Goal: Transaction & Acquisition: Download file/media

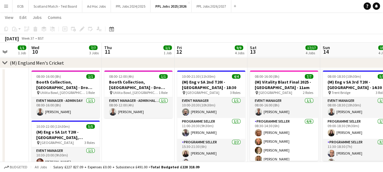
scroll to position [7, 0]
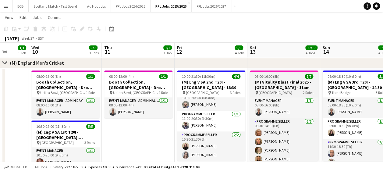
click at [279, 73] on app-job-card "08:00-16:00 (8h) 7/7 (M) Vitality Blast Final 2025 - Edgbaston - 11am pin Edgba…" at bounding box center [284, 115] width 68 height 90
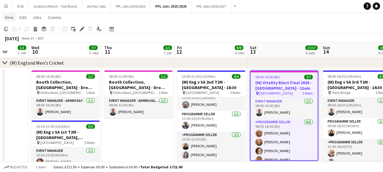
click at [12, 18] on span "View" at bounding box center [9, 17] width 9 height 5
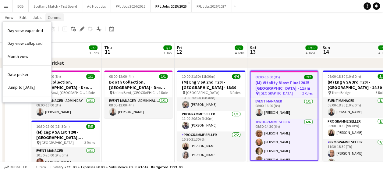
click at [52, 19] on span "Comms" at bounding box center [55, 17] width 14 height 5
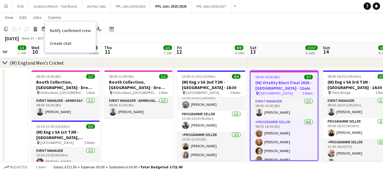
click at [90, 16] on app-page-menu "View Day view expanded Day view collapsed Month view Date picker Jump to [DATE]…" at bounding box center [191, 18] width 383 height 12
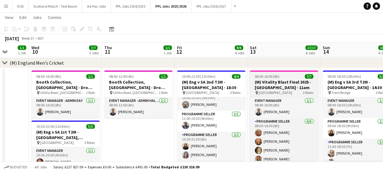
click at [280, 82] on h3 "(M) Vitality Blast Final 2025 - [GEOGRAPHIC_DATA] - 11am" at bounding box center [284, 84] width 68 height 11
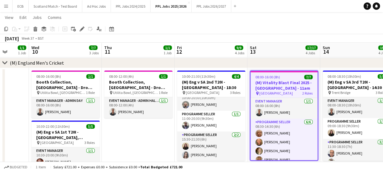
drag, startPoint x: 280, startPoint y: 82, endPoint x: 286, endPoint y: 78, distance: 6.8
click at [286, 78] on div "08:00-16:00 (8h) 7/7" at bounding box center [284, 77] width 67 height 5
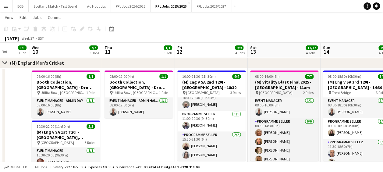
click at [274, 85] on h3 "(M) Vitality Blast Final 2025 - [GEOGRAPHIC_DATA] - 11am" at bounding box center [284, 84] width 68 height 11
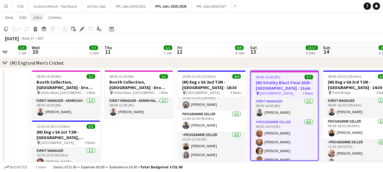
click at [37, 19] on span "Jobs" at bounding box center [37, 17] width 9 height 5
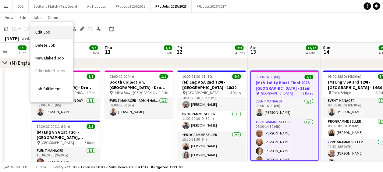
scroll to position [0, 0]
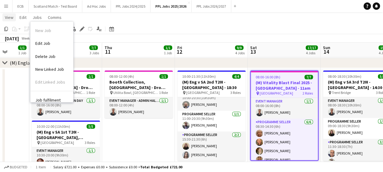
click at [12, 18] on span "View" at bounding box center [9, 17] width 9 height 5
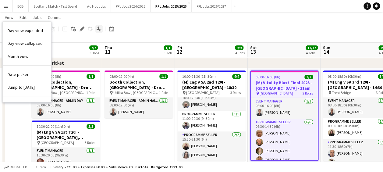
click at [98, 30] on icon "Applicants" at bounding box center [99, 29] width 5 height 5
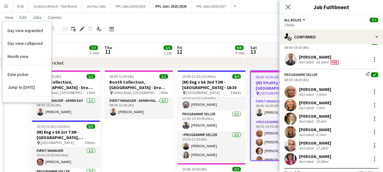
scroll to position [24, 0]
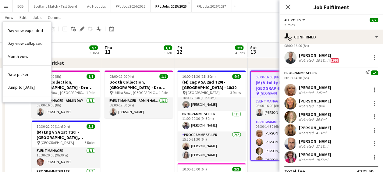
drag, startPoint x: 299, startPoint y: 87, endPoint x: 336, endPoint y: 159, distance: 81.8
click at [336, 159] on div "Programme Seller Send notification check 08:30-14:30 (6h) [PERSON_NAME] Not rat…" at bounding box center [332, 115] width 104 height 96
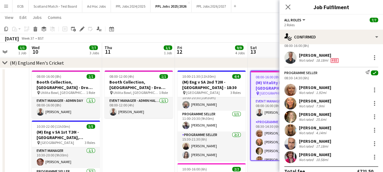
copy div "[PERSON_NAME] Not rated 1.92mi [PERSON_NAME] Not rated 7.9mi [PERSON_NAME] Not …"
click at [245, 23] on app-page-menu "View Day view expanded Day view collapsed Month view Date picker Jump to [DATE]…" at bounding box center [191, 18] width 383 height 12
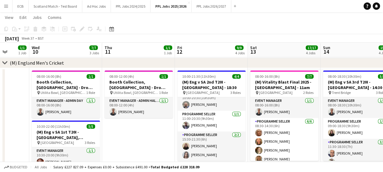
click at [149, 135] on app-date-cell "08:00-12:00 (4h) 1/1 Booth Collection, [GEOGRAPHIC_DATA] - Drop off Warick pin …" at bounding box center [138, 156] width 73 height 176
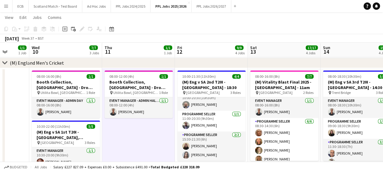
click at [5, 8] on app-icon "Menu" at bounding box center [6, 6] width 5 height 5
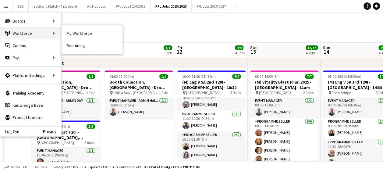
click at [25, 32] on div "Workforce Workforce" at bounding box center [30, 33] width 61 height 12
drag, startPoint x: 25, startPoint y: 32, endPoint x: 15, endPoint y: 31, distance: 9.5
click at [15, 31] on div "Workforce Workforce" at bounding box center [30, 33] width 61 height 12
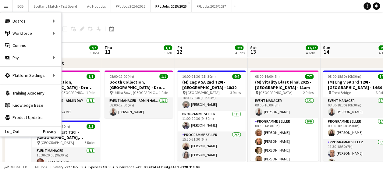
click at [147, 28] on app-toolbar "Copy Paste Paste Ctrl+V Paste with crew Ctrl+Shift+V Paste linked Job [GEOGRAPH…" at bounding box center [191, 29] width 383 height 10
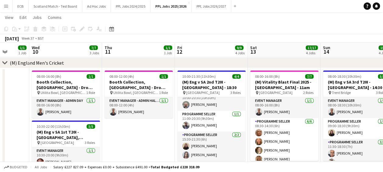
click at [8, 7] on app-icon "Menu" at bounding box center [6, 6] width 5 height 5
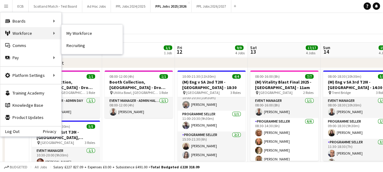
click at [14, 33] on div "Workforce Workforce" at bounding box center [30, 33] width 61 height 12
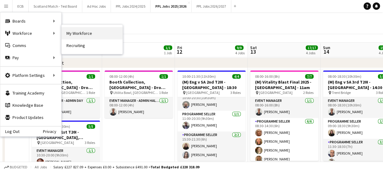
click at [84, 31] on link "My Workforce" at bounding box center [92, 33] width 61 height 12
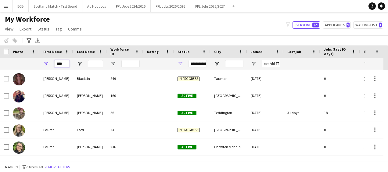
drag, startPoint x: 67, startPoint y: 66, endPoint x: 31, endPoint y: 60, distance: 36.4
click at [31, 60] on div "****" at bounding box center [330, 64] width 661 height 12
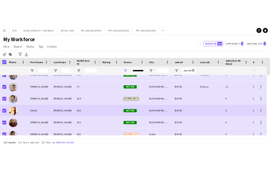
scroll to position [265, 0]
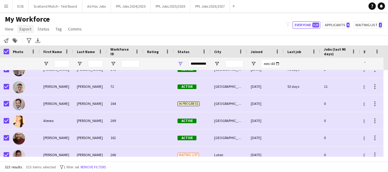
click at [21, 30] on span "Export" at bounding box center [26, 28] width 12 height 5
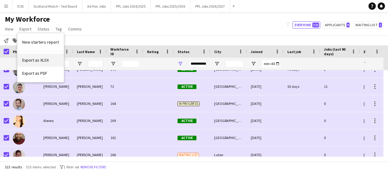
click at [33, 57] on span "Export as XLSX" at bounding box center [35, 59] width 27 height 5
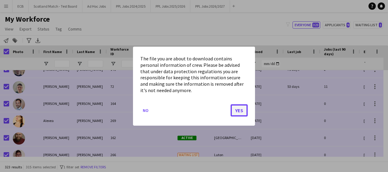
click at [240, 109] on button "Yes" at bounding box center [239, 110] width 17 height 12
